Goal: Information Seeking & Learning: Find specific fact

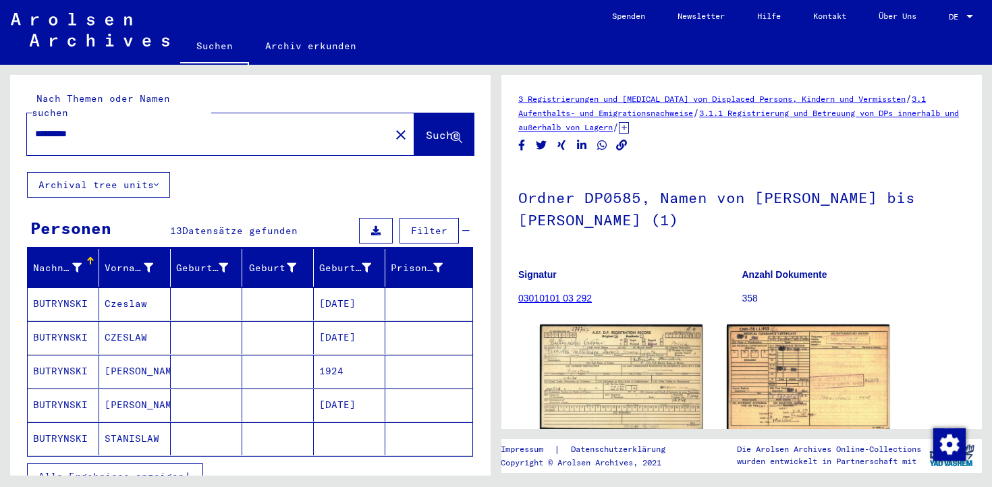
scroll to position [121, 0]
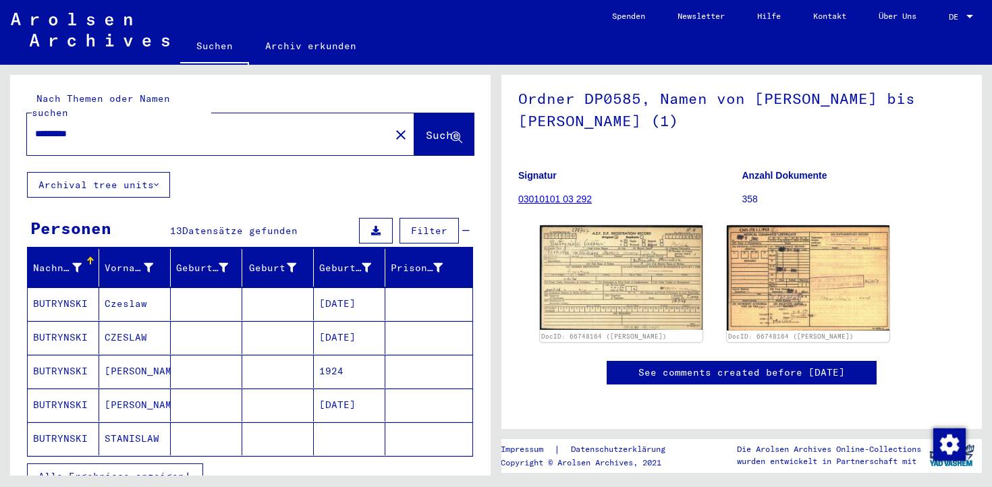
click at [194, 291] on mat-cell at bounding box center [207, 303] width 72 height 33
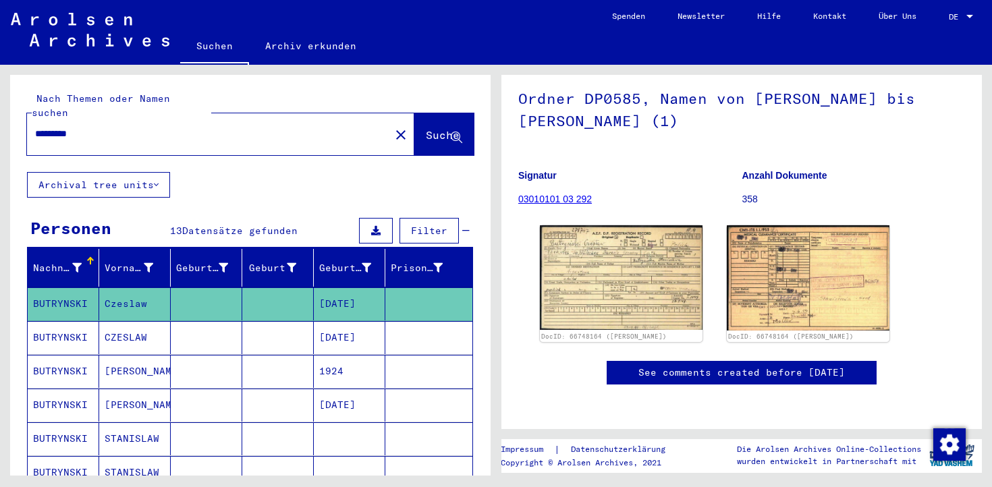
click at [186, 327] on mat-cell at bounding box center [207, 337] width 72 height 33
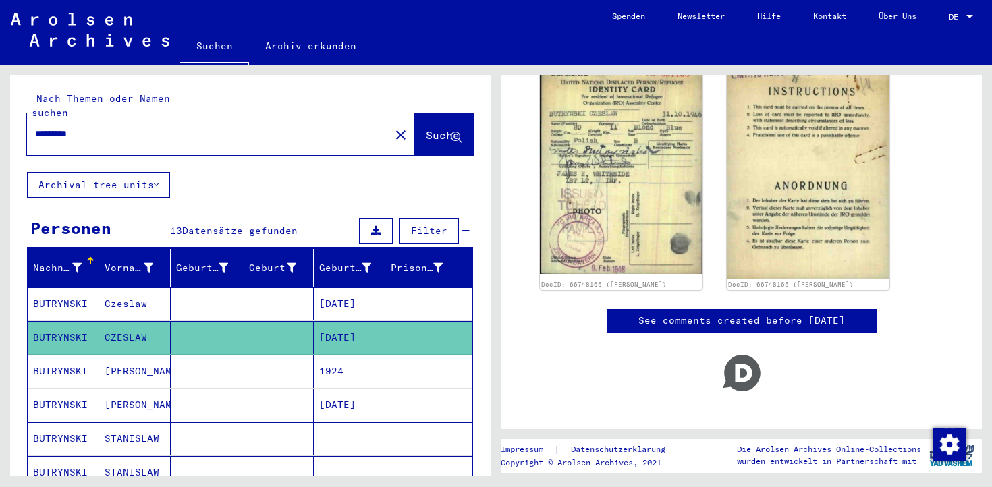
scroll to position [287, 0]
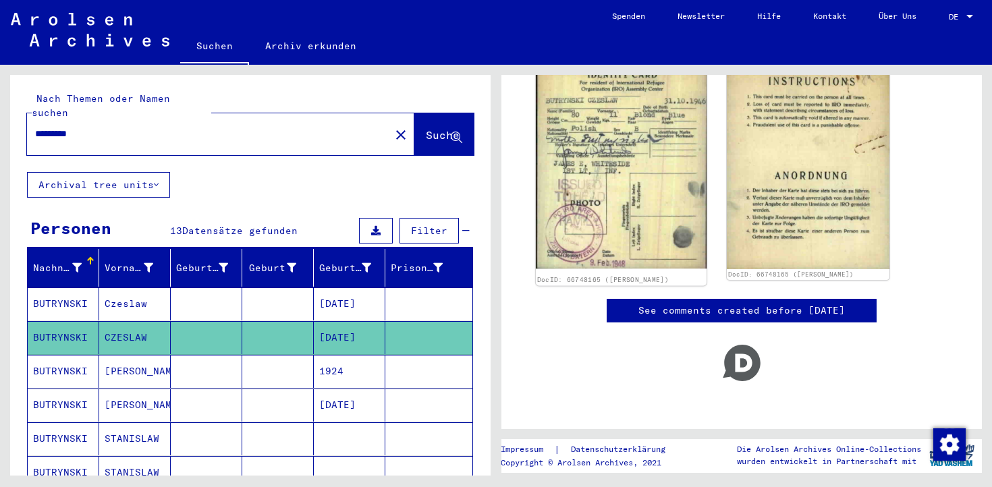
click at [626, 159] on img at bounding box center [621, 158] width 171 height 223
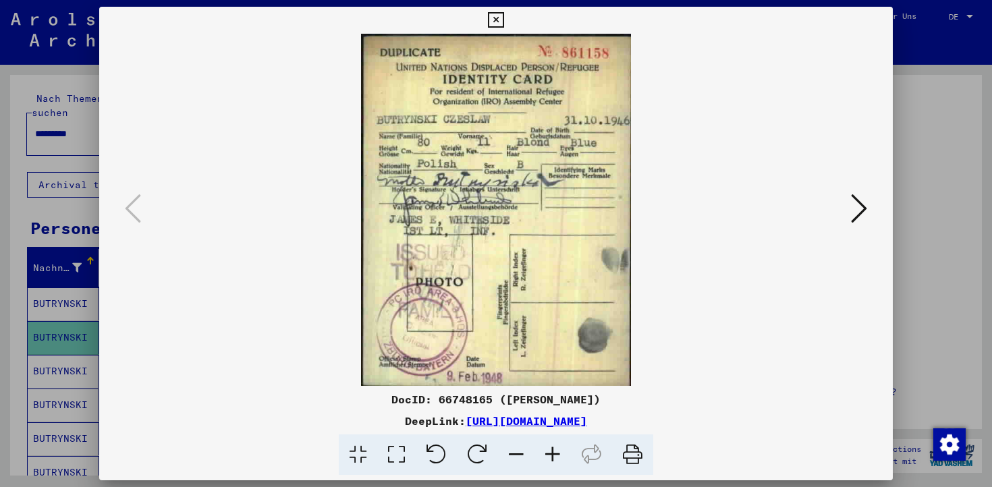
click at [978, 121] on div at bounding box center [496, 243] width 992 height 487
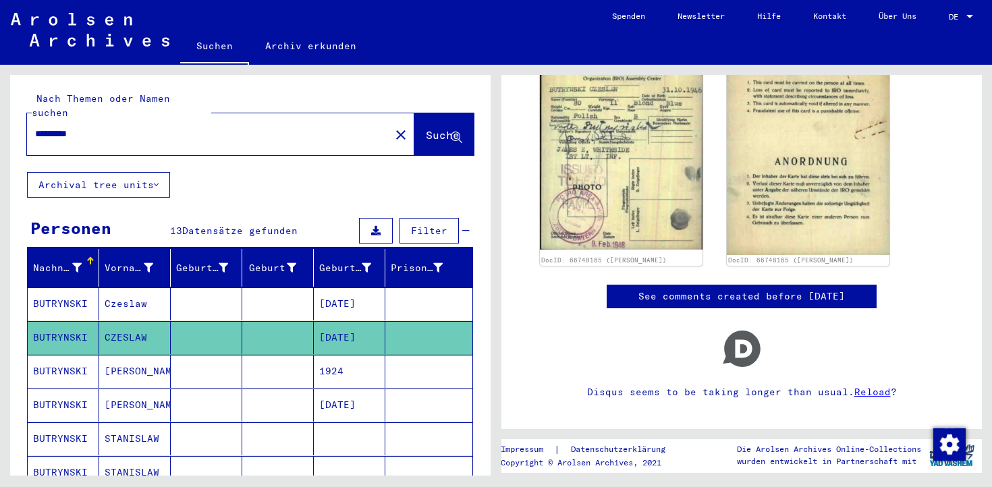
click at [155, 137] on div "********* close" at bounding box center [220, 134] width 387 height 42
click at [138, 127] on input "*********" at bounding box center [208, 134] width 347 height 14
type input "*********"
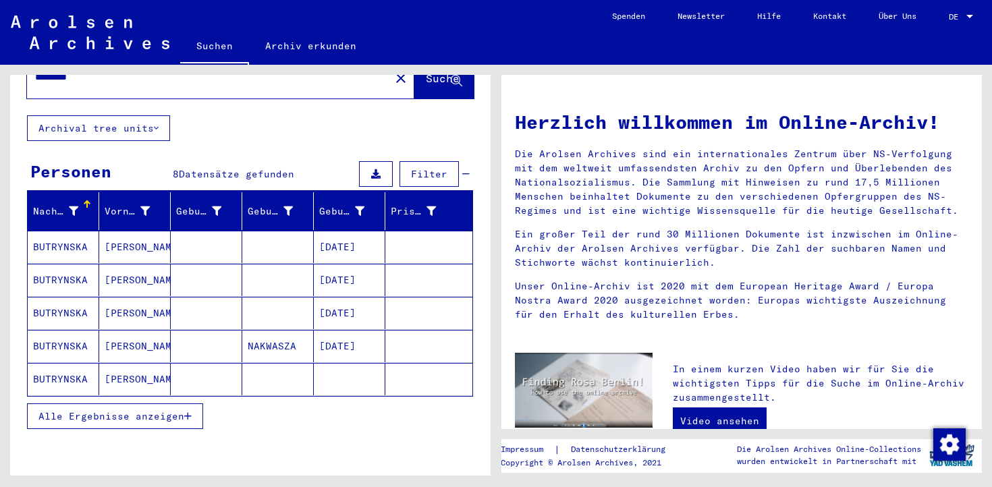
scroll to position [61, 0]
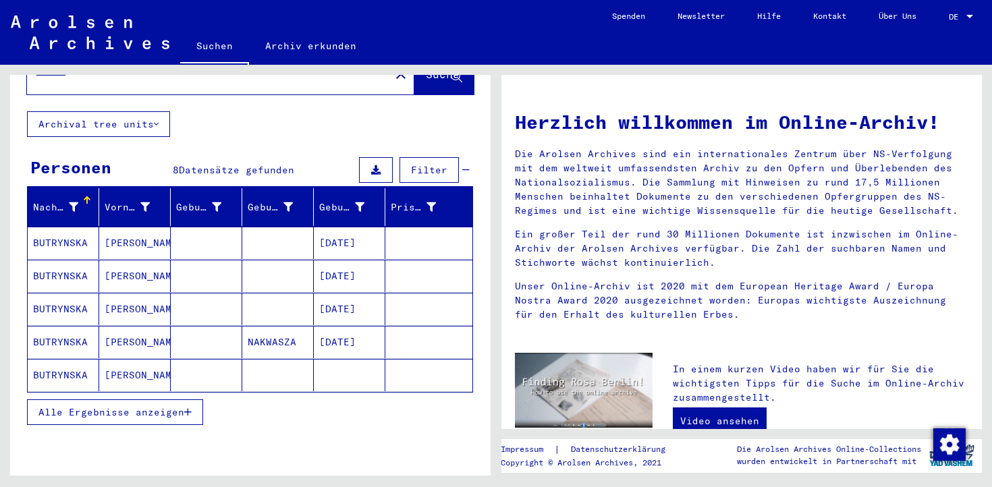
click at [192, 331] on mat-cell at bounding box center [207, 342] width 72 height 32
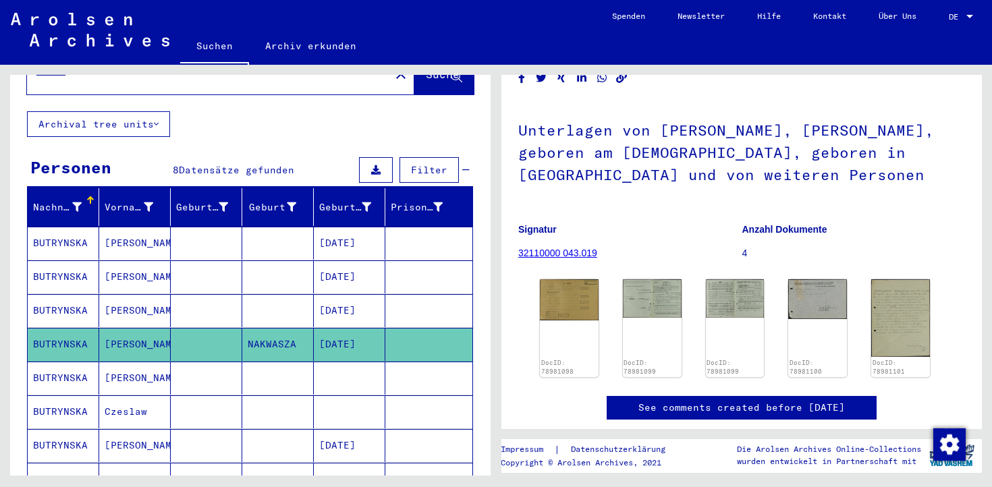
scroll to position [74, 0]
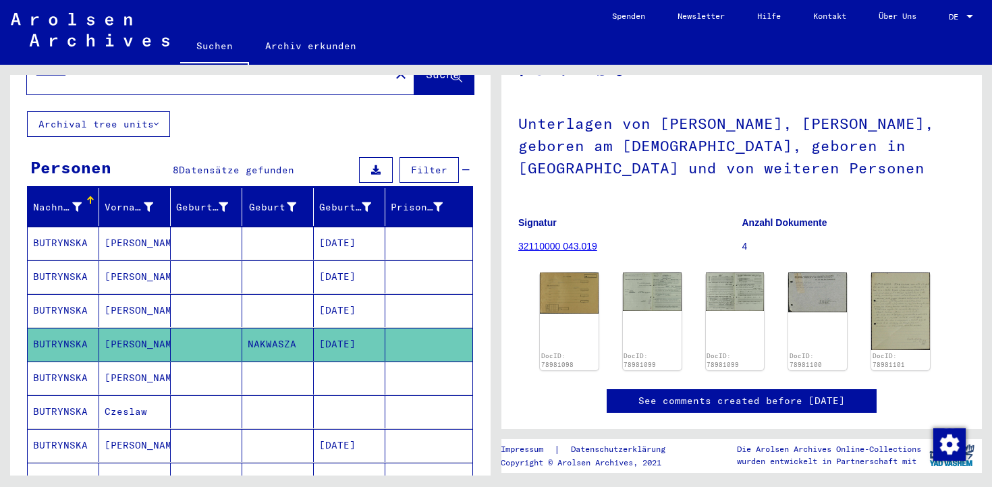
click at [242, 294] on mat-cell at bounding box center [207, 310] width 72 height 33
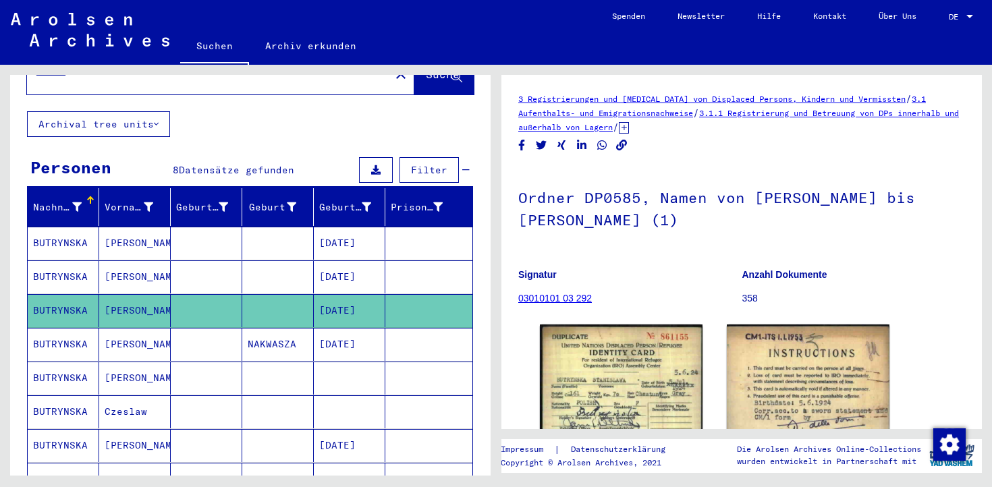
scroll to position [223, 0]
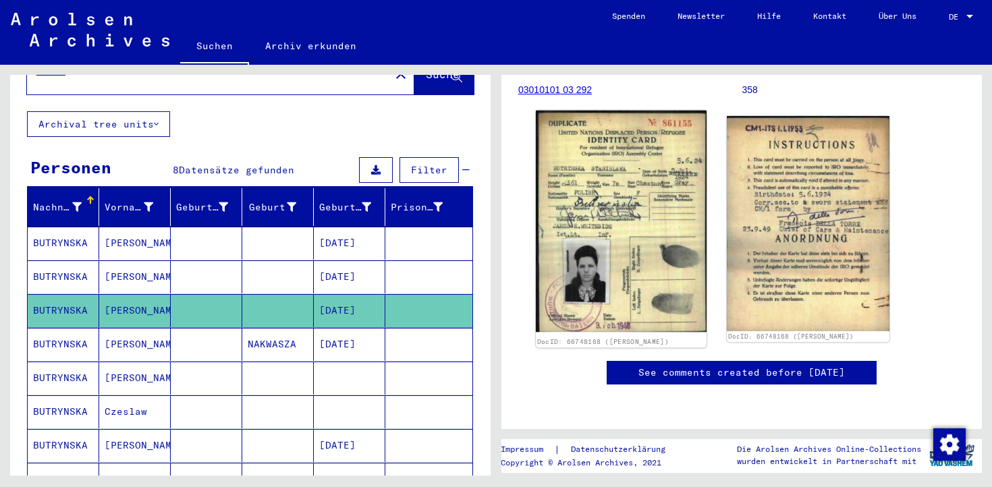
click at [621, 234] on img at bounding box center [621, 222] width 171 height 222
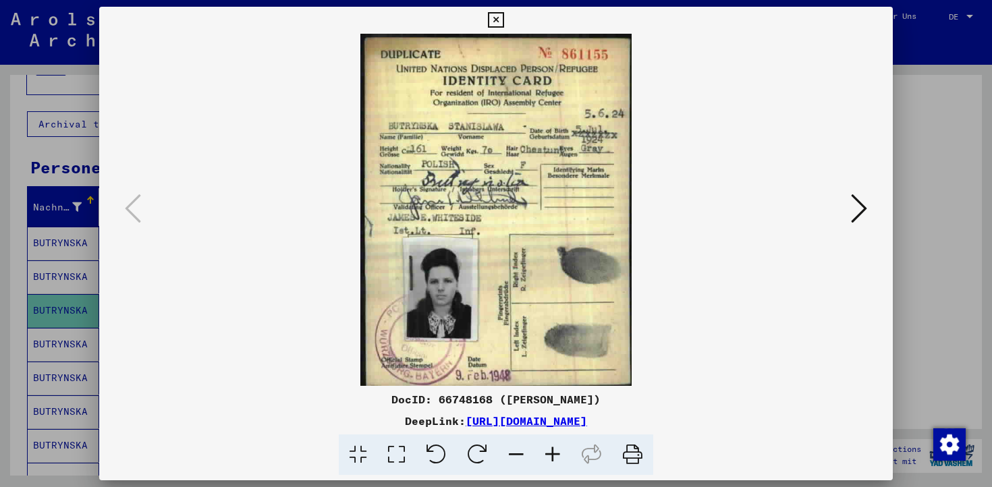
click at [868, 53] on div at bounding box center [495, 210] width 793 height 352
click at [932, 63] on div at bounding box center [496, 243] width 992 height 487
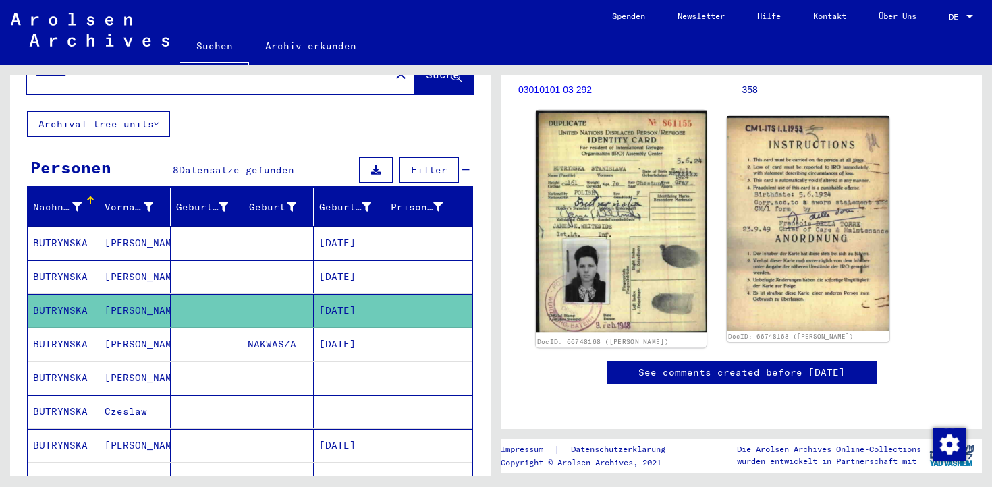
click at [553, 190] on img at bounding box center [621, 222] width 171 height 222
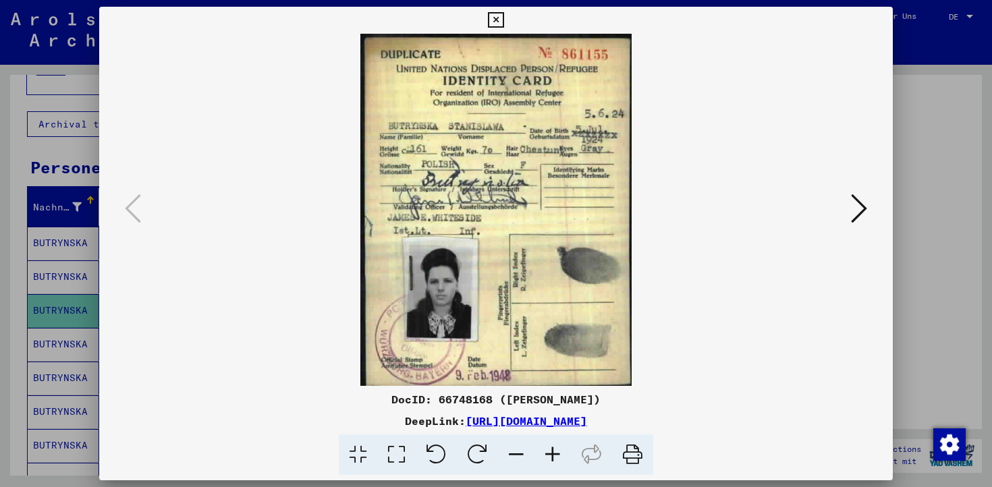
click at [913, 56] on div at bounding box center [496, 243] width 992 height 487
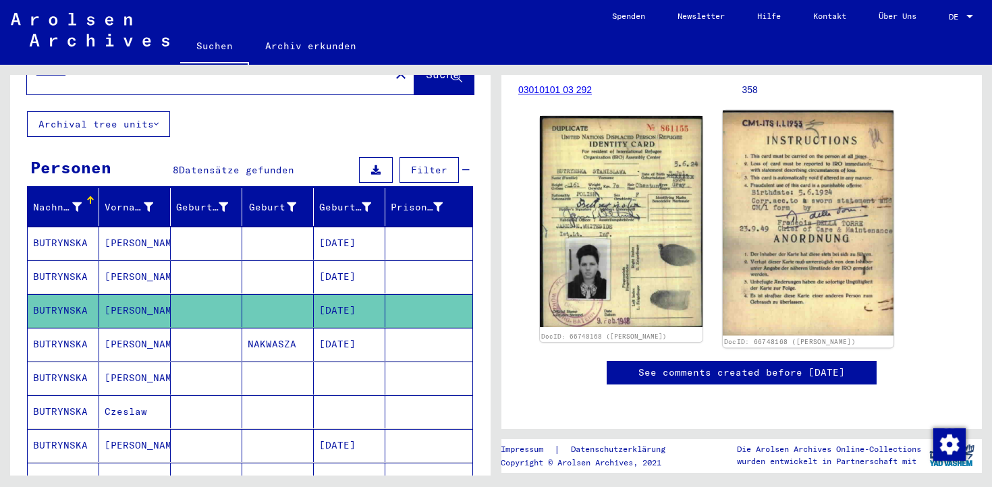
click at [835, 206] on img at bounding box center [808, 223] width 171 height 225
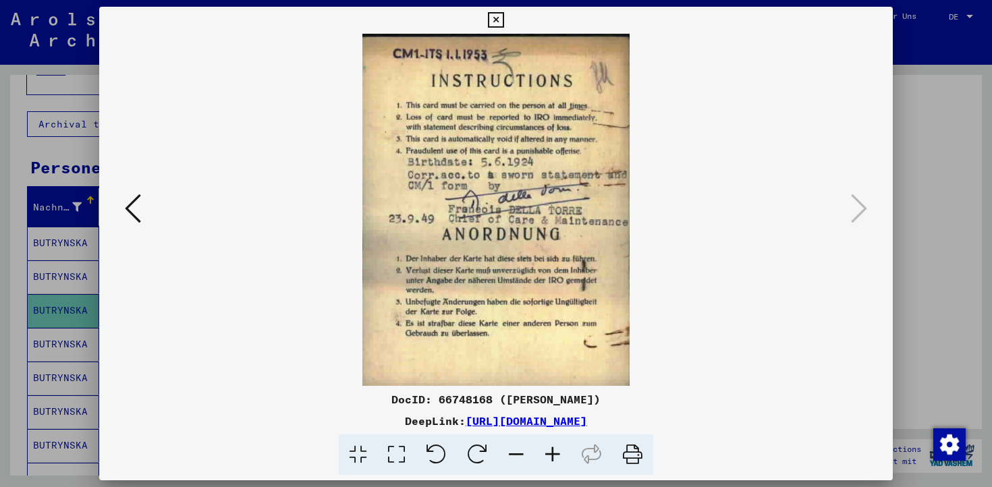
click at [950, 132] on div at bounding box center [496, 243] width 992 height 487
